Goal: Complete application form

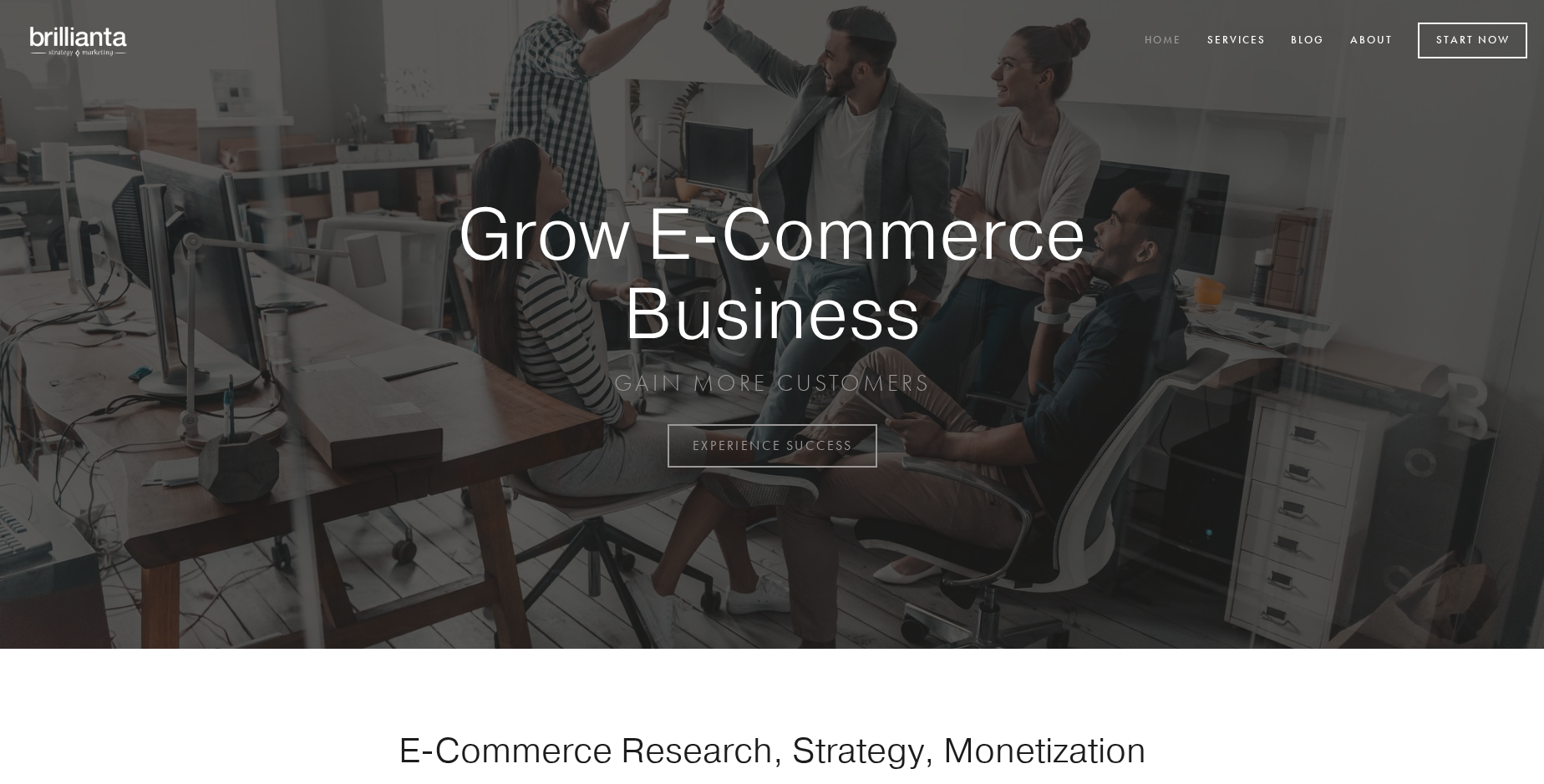
scroll to position [4378, 0]
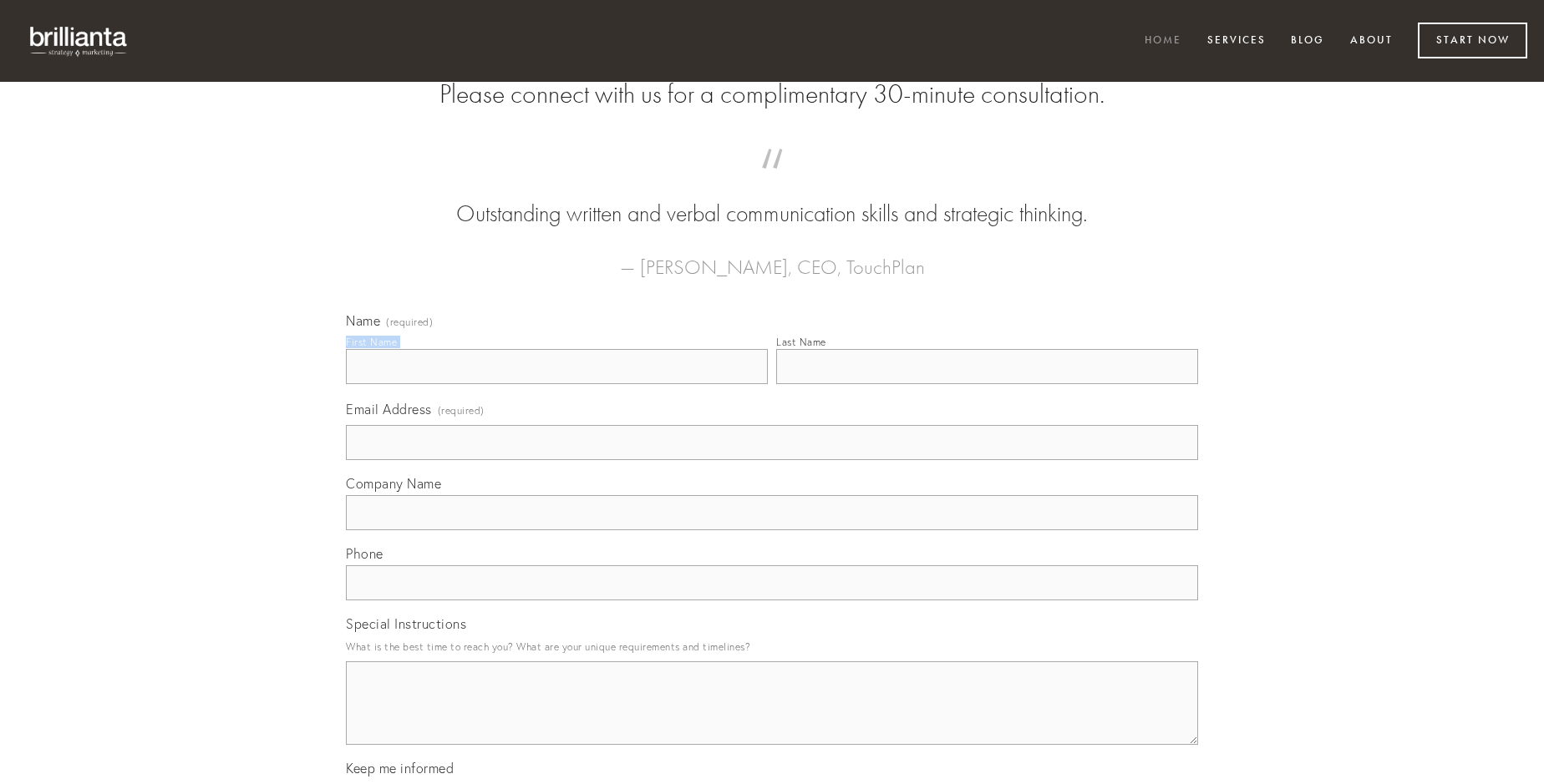
type input "[PERSON_NAME]"
click at [987, 385] on input "Last Name" at bounding box center [988, 366] width 422 height 35
type input "[PERSON_NAME]"
click at [772, 460] on input "Email Address (required)" at bounding box center [772, 442] width 853 height 35
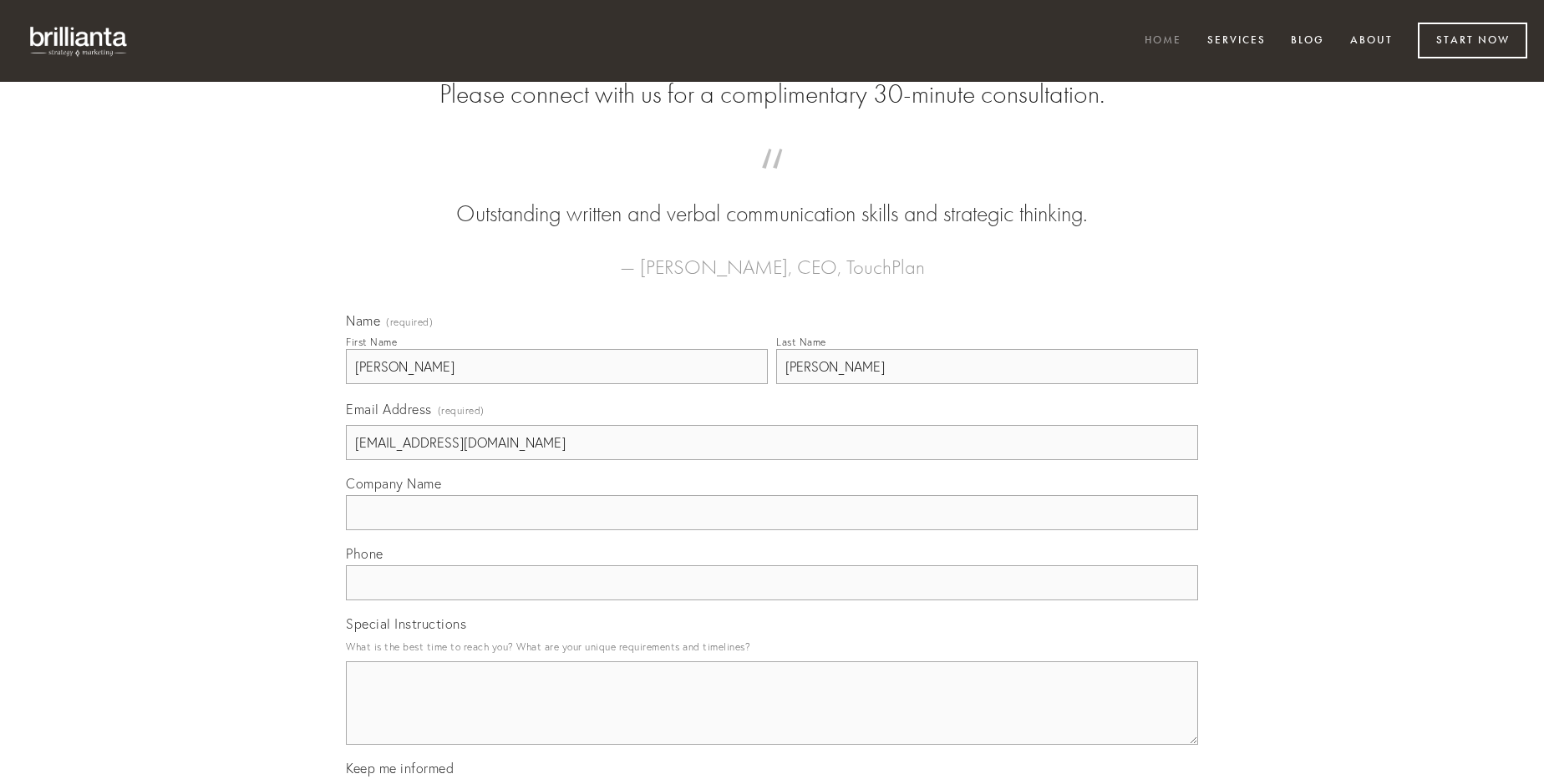
type input "[EMAIL_ADDRESS][DOMAIN_NAME]"
click at [772, 530] on input "Company Name" at bounding box center [772, 512] width 853 height 35
type input "sumptus"
click at [772, 601] on input "text" at bounding box center [772, 582] width 853 height 35
click at [772, 719] on textarea "Special Instructions" at bounding box center [772, 703] width 853 height 83
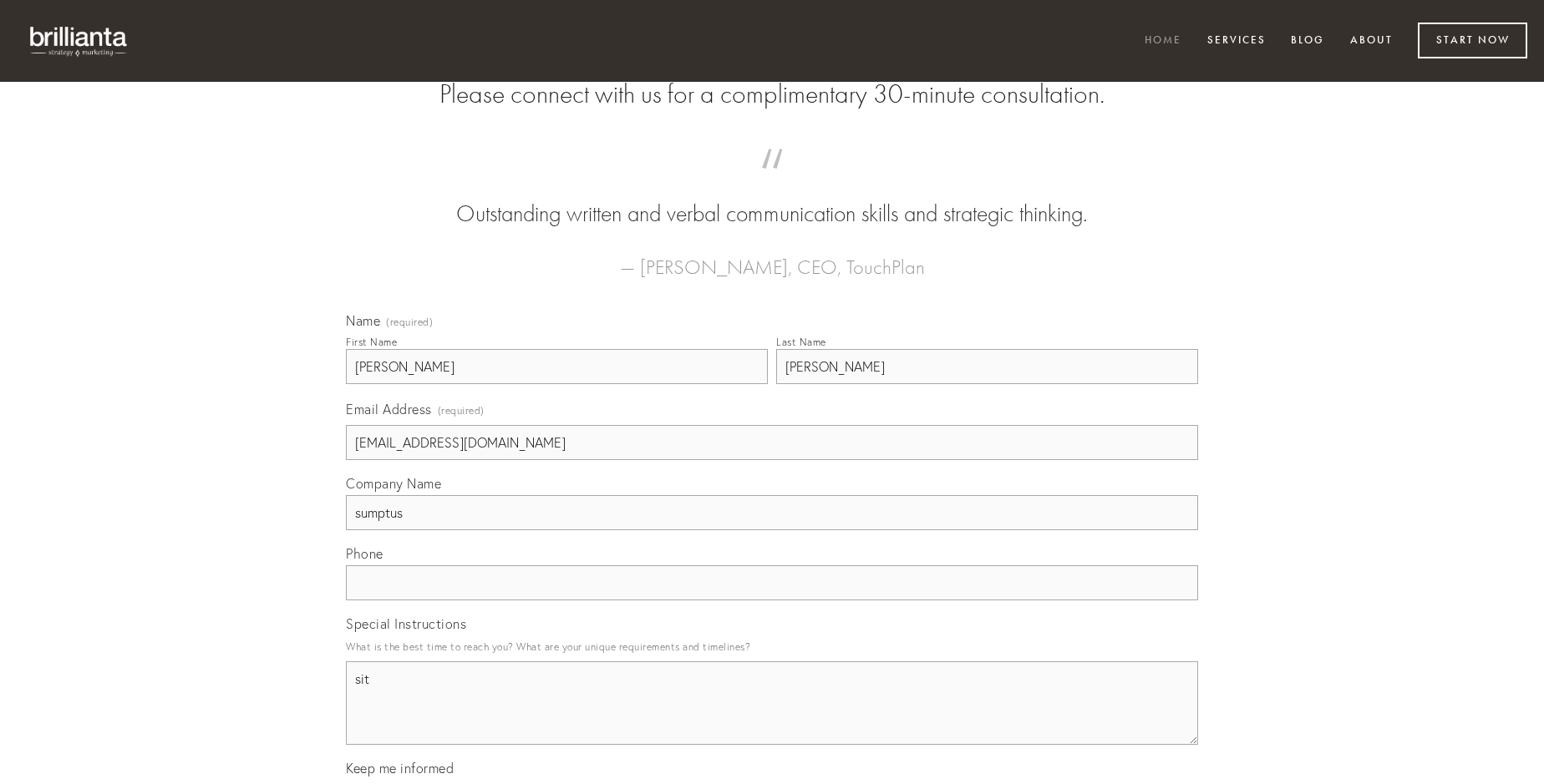
type textarea "sit"
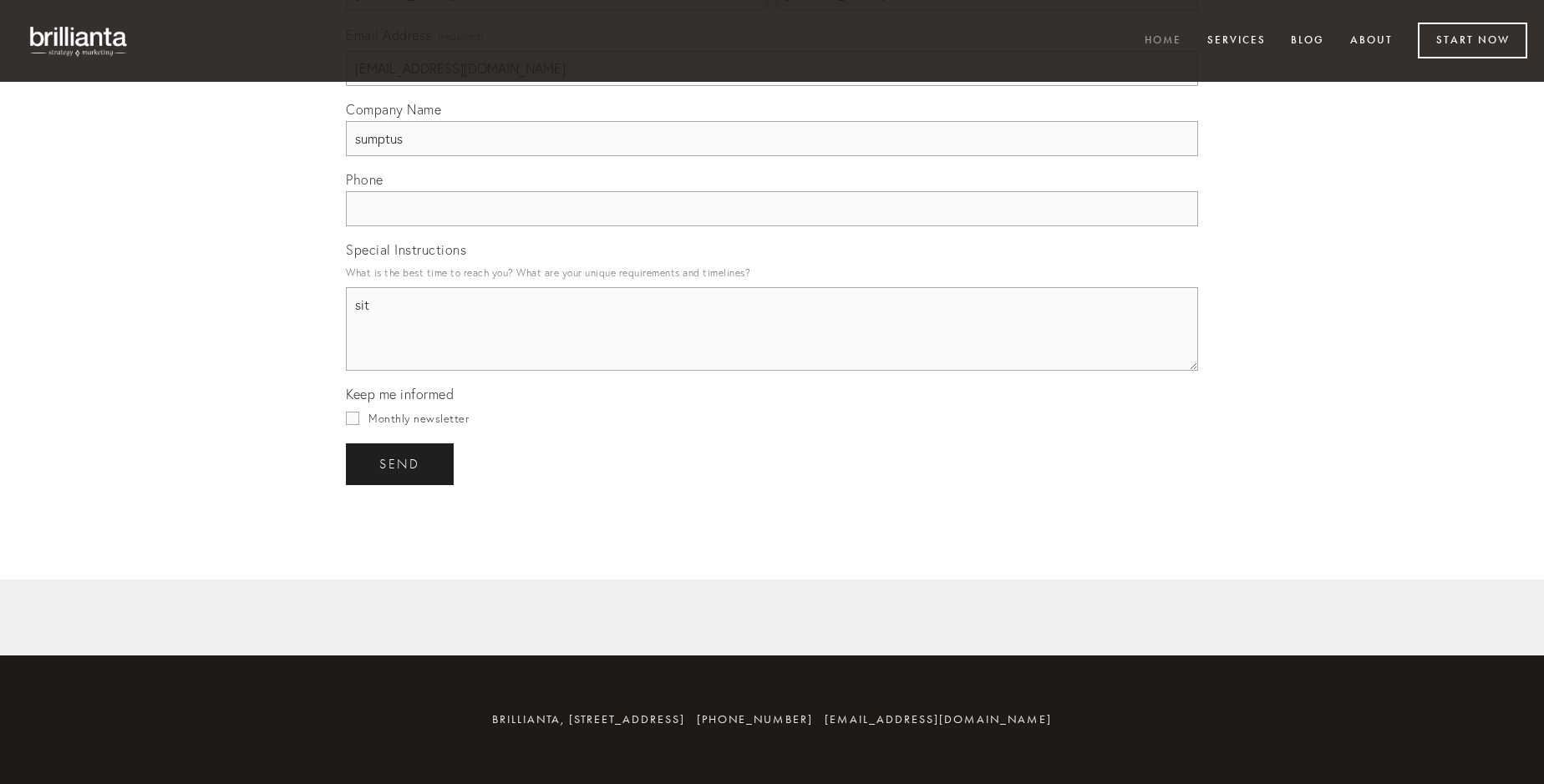
click at [401, 464] on span "send" at bounding box center [400, 464] width 41 height 15
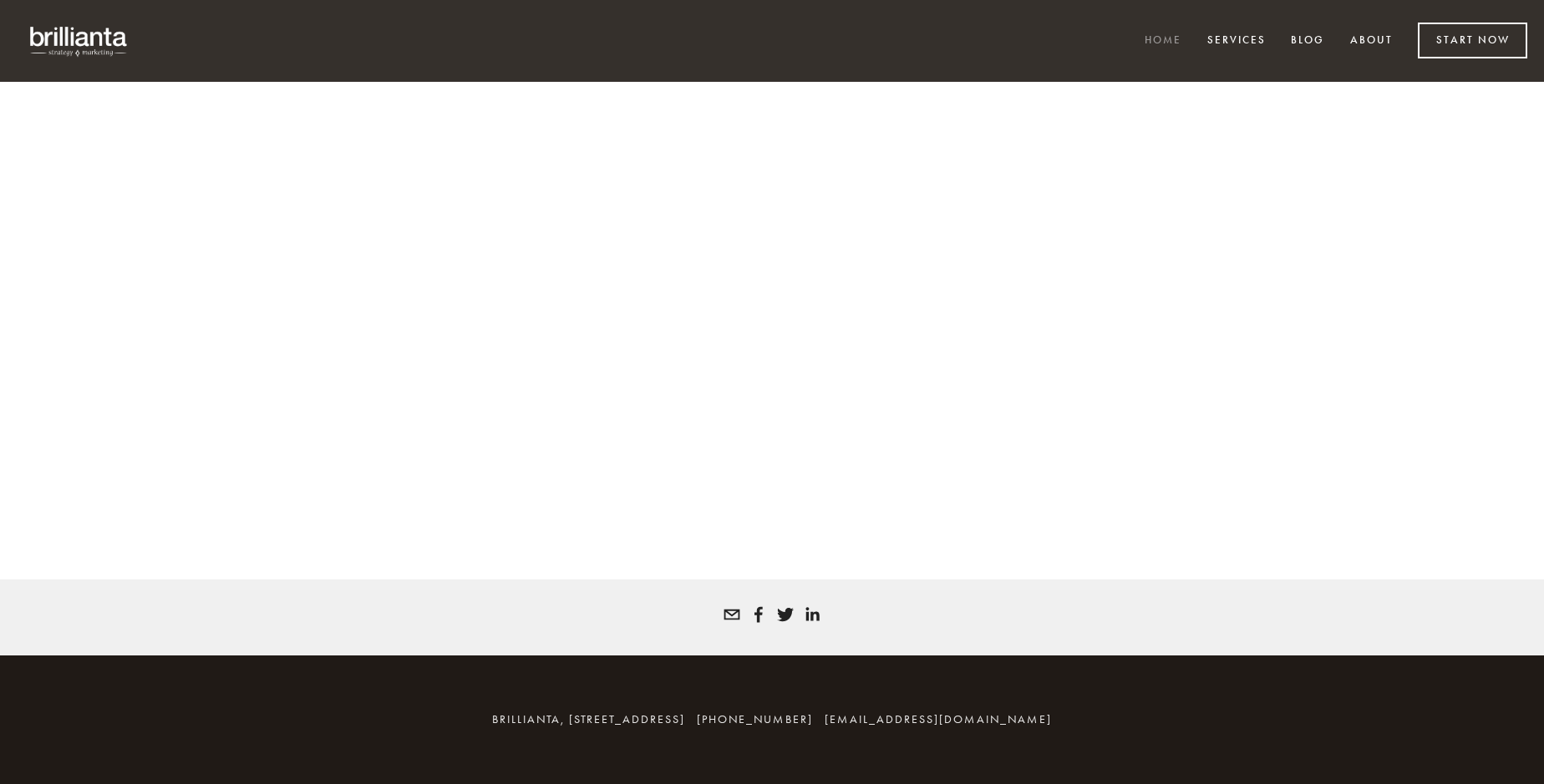
scroll to position [4355, 0]
